Goal: Transaction & Acquisition: Purchase product/service

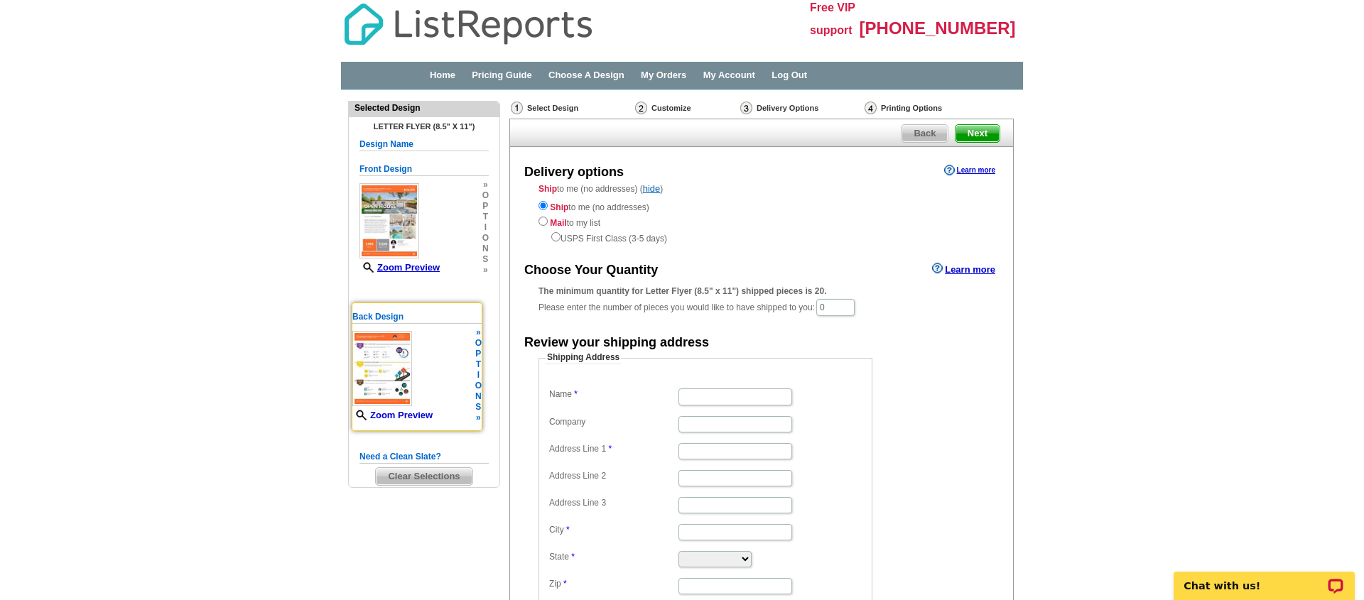
click at [409, 416] on link "Zoom Preview" at bounding box center [392, 415] width 80 height 11
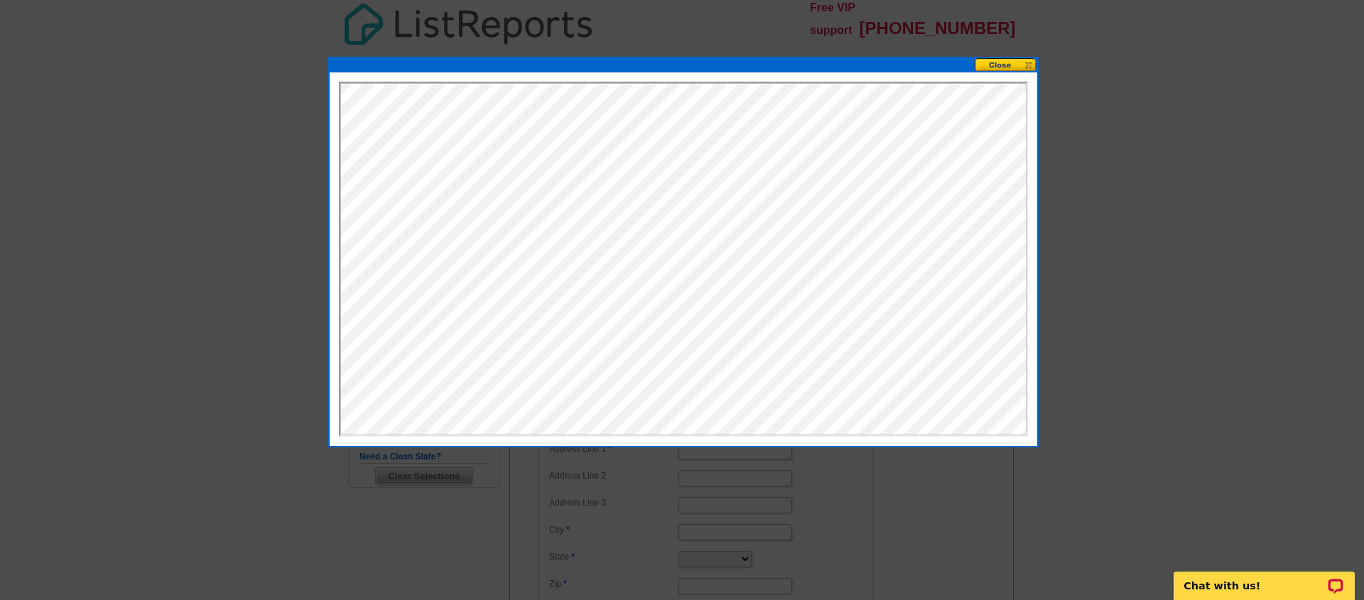
click at [992, 64] on button at bounding box center [1006, 65] width 63 height 14
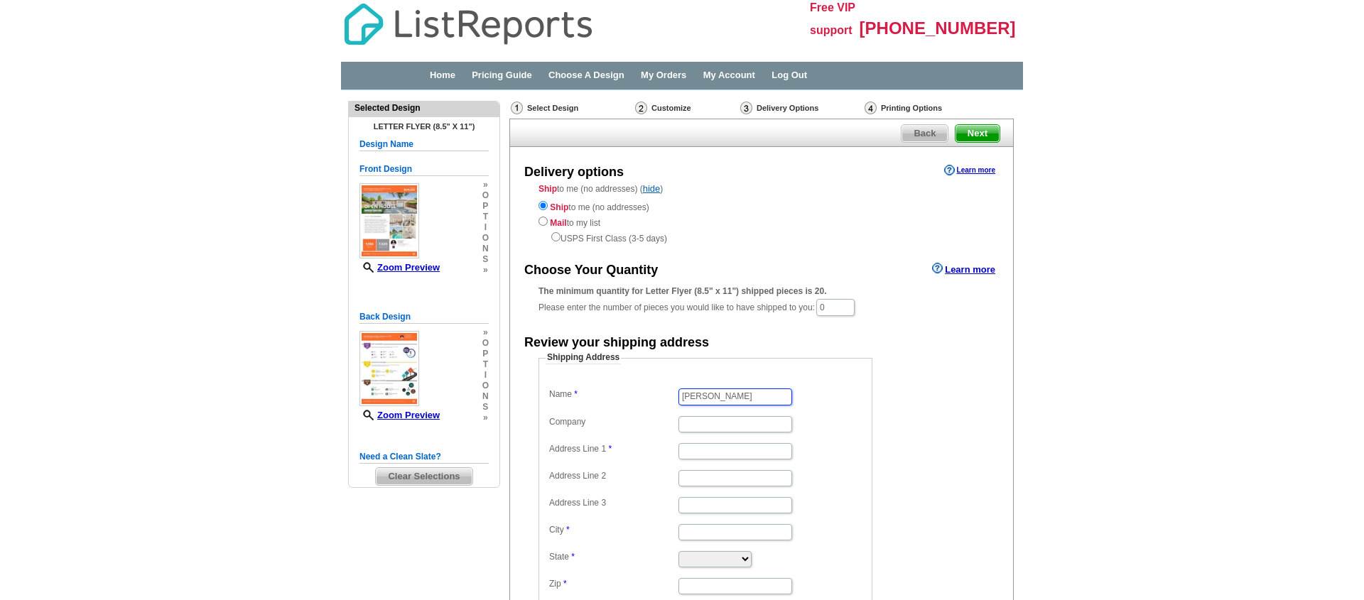
click at [738, 389] on input "[PERSON_NAME]" at bounding box center [736, 397] width 114 height 16
type input "[PERSON_NAME]"
click at [846, 304] on input "0" at bounding box center [835, 307] width 38 height 17
type input "1"
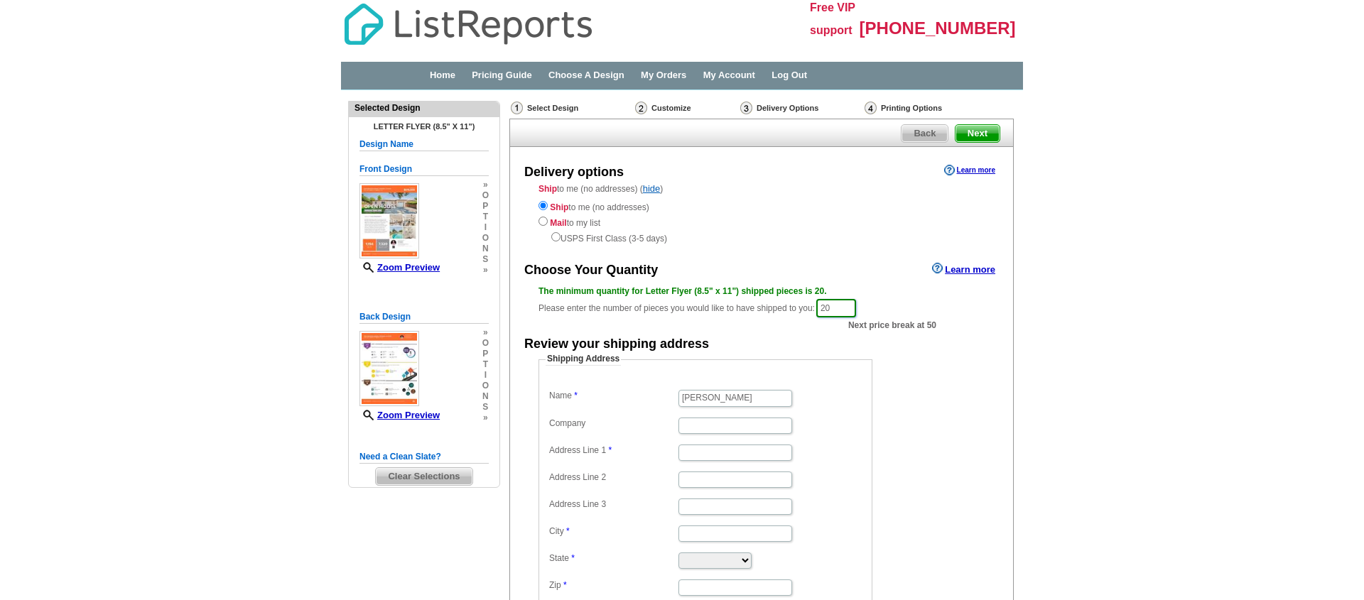
type input "20"
click at [905, 358] on dd "Shipping Address Name [PERSON_NAME] Company Address Line 1 Address Line 2 Addre…" at bounding box center [728, 486] width 378 height 266
drag, startPoint x: 571, startPoint y: 518, endPoint x: 629, endPoint y: 470, distance: 75.2
click at [573, 526] on label "City" at bounding box center [613, 532] width 128 height 12
click at [679, 526] on input "City" at bounding box center [736, 534] width 114 height 16
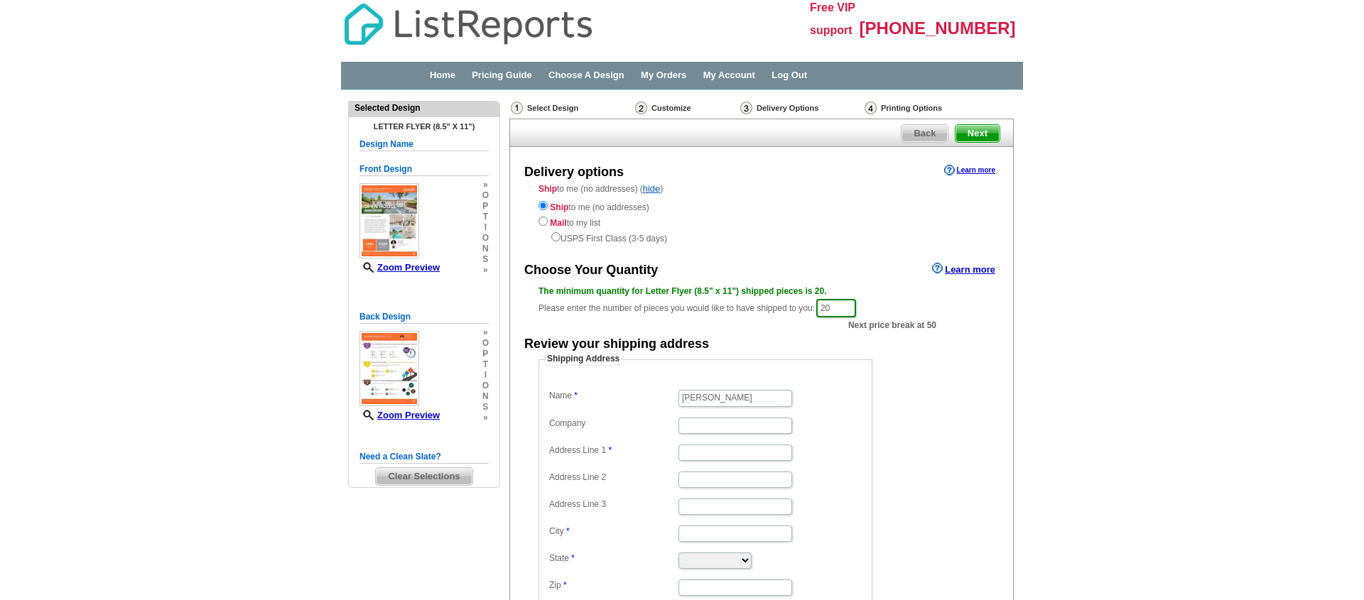
click at [691, 560] on dd "[US_STATE] [US_STATE] [US_STATE] [US_STATE] [US_STATE] [US_STATE] [US_STATE] [U…" at bounding box center [706, 559] width 320 height 21
select select "CA"
type input "[STREET_ADDRESS][PERSON_NAME]"
click at [724, 526] on input "City" at bounding box center [736, 534] width 114 height 16
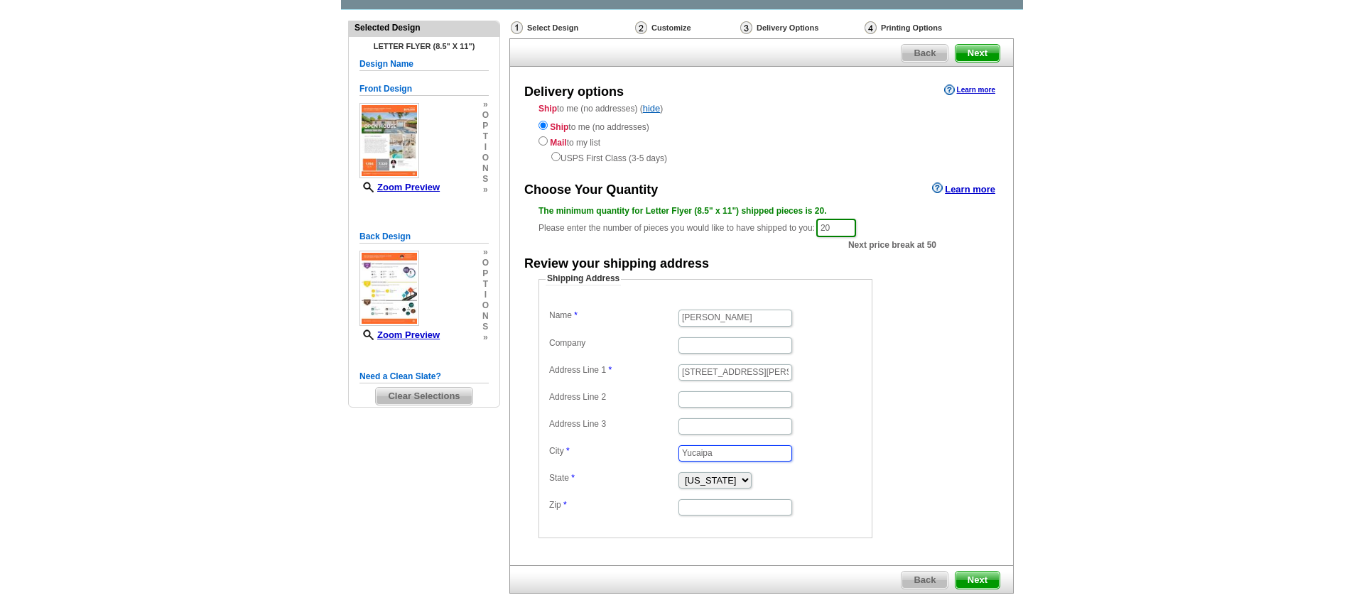
scroll to position [82, 0]
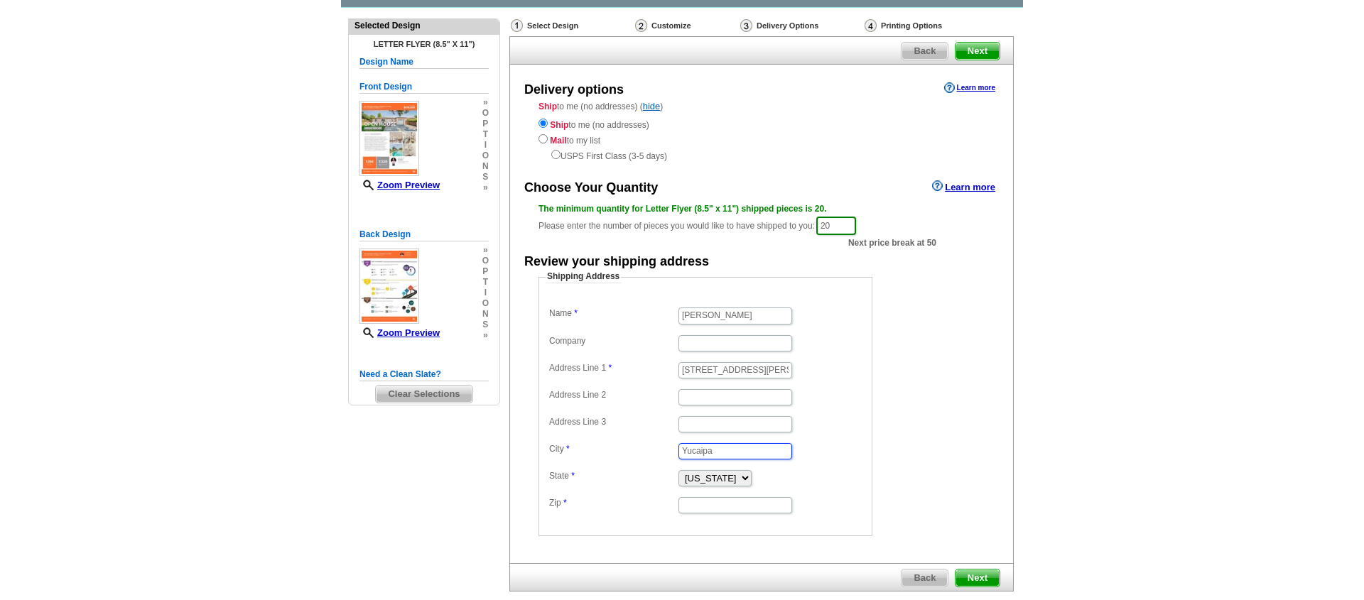
type input "Yucaipa"
click at [713, 480] on dl "Name [PERSON_NAME] Company Address Line 1 [STREET_ADDRESS][PERSON_NAME] Address…" at bounding box center [706, 409] width 320 height 211
type input "92399"
click at [897, 371] on dd "Shipping Address Name [PERSON_NAME] Company Address Line 1 [STREET_ADDRESS][PER…" at bounding box center [728, 404] width 378 height 266
